Goal: Complete application form

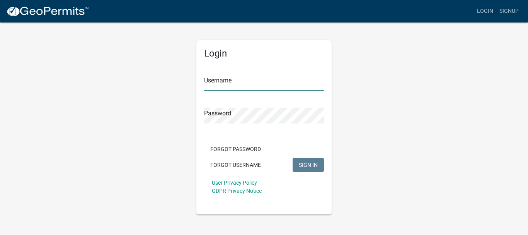
type input "TomBraun"
click at [246, 82] on input "TomBraun" at bounding box center [264, 83] width 120 height 16
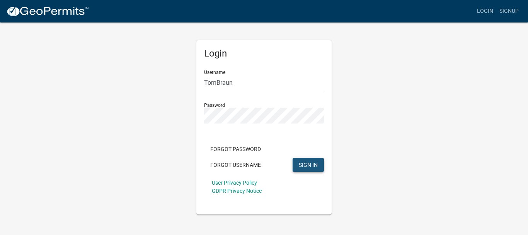
click at [307, 162] on span "SIGN IN" at bounding box center [308, 164] width 19 height 6
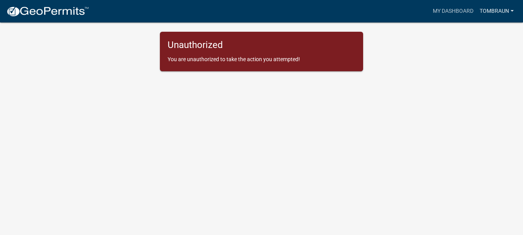
click at [513, 10] on link "TomBraun" at bounding box center [496, 11] width 40 height 15
click at [483, 58] on link "Logout" at bounding box center [485, 57] width 62 height 19
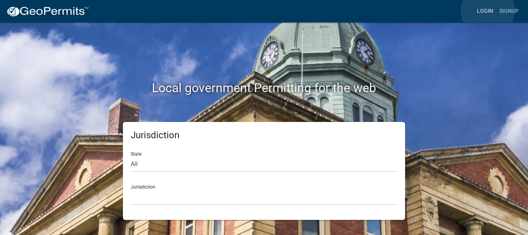
click at [488, 11] on link "Login" at bounding box center [485, 11] width 22 height 15
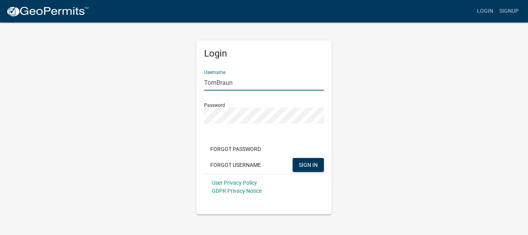
click at [249, 82] on input "TomBraun" at bounding box center [264, 83] width 120 height 16
type input "T"
type input "CND#2025"
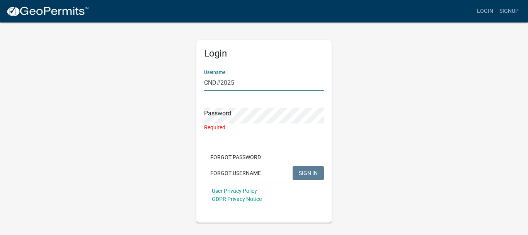
drag, startPoint x: 239, startPoint y: 79, endPoint x: 203, endPoint y: 78, distance: 35.6
click at [203, 78] on div "Login Username CND#2025 Password Required Forgot Password Forgot Username SIGN …" at bounding box center [263, 131] width 135 height 182
click at [228, 85] on input "Username" at bounding box center [264, 83] width 120 height 16
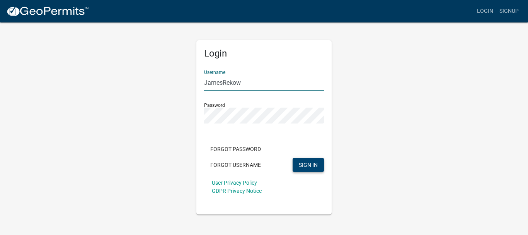
type input "JamesRekow"
click at [306, 163] on span "SIGN IN" at bounding box center [308, 164] width 19 height 6
click at [379, 150] on div "Login Username [PERSON_NAME] Password Forgot Password Forgot Username SIGN IN U…" at bounding box center [264, 118] width 441 height 193
click at [317, 163] on span "SIGN IN" at bounding box center [308, 164] width 19 height 6
